Goal: Task Accomplishment & Management: Use online tool/utility

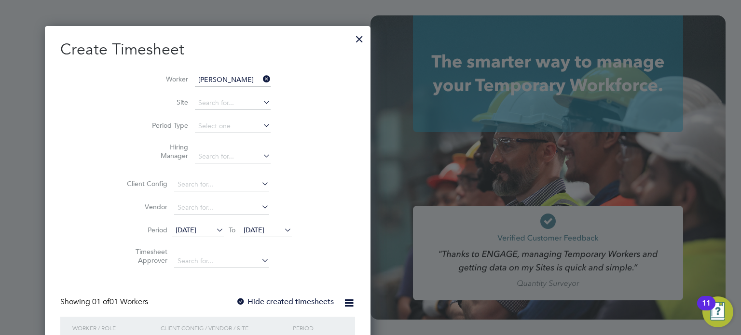
scroll to position [610, 150]
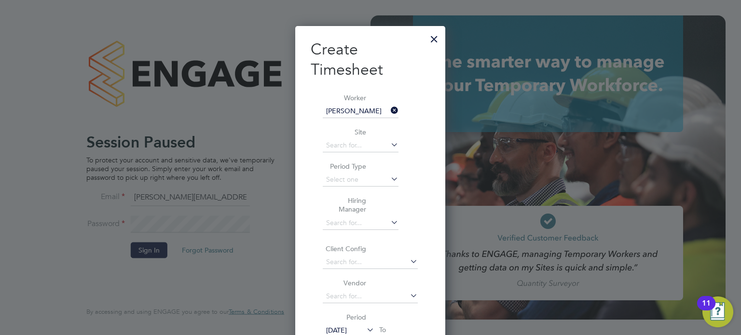
click at [433, 41] on div at bounding box center [433, 36] width 17 height 17
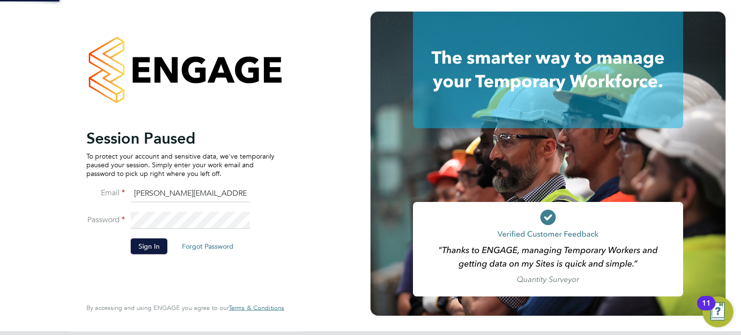
scroll to position [0, 0]
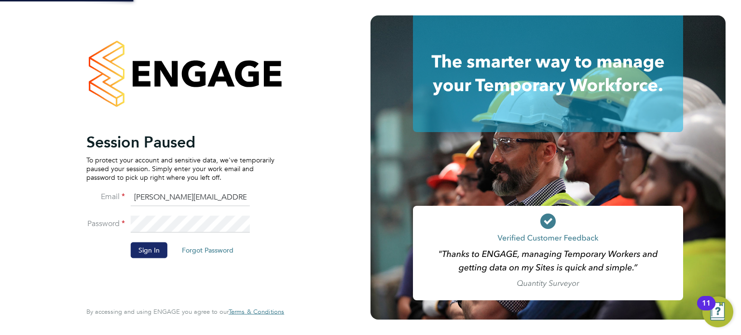
click at [145, 255] on button "Sign In" at bounding box center [149, 249] width 37 height 15
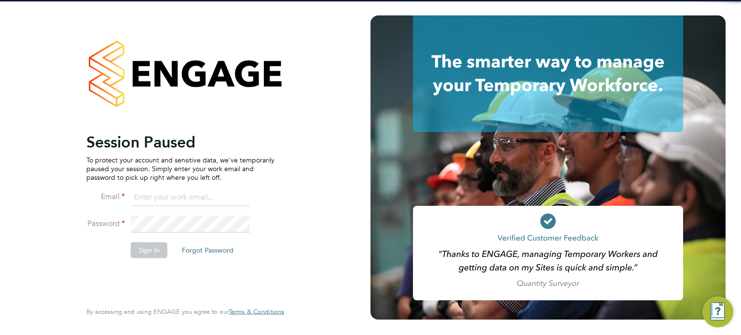
type input "[PERSON_NAME][EMAIL_ADDRESS][DOMAIN_NAME]"
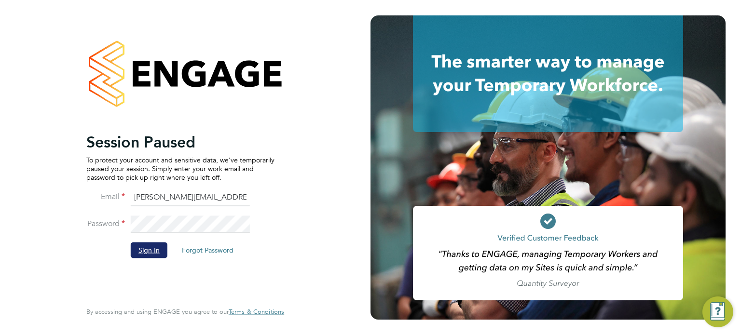
click at [146, 250] on button "Sign In" at bounding box center [149, 249] width 37 height 15
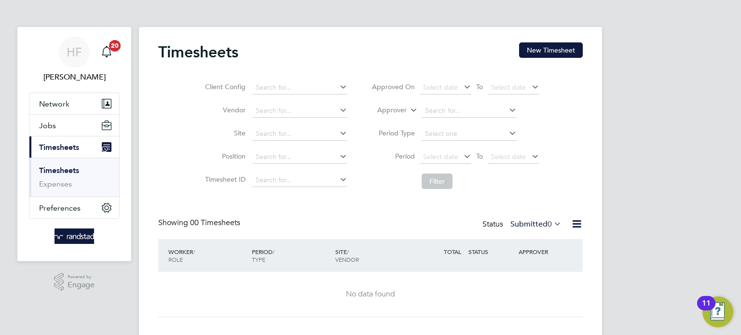
click at [63, 167] on link "Timesheets" at bounding box center [59, 170] width 40 height 9
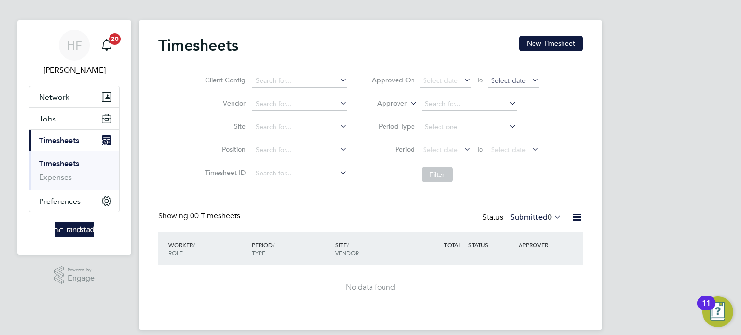
scroll to position [16, 0]
